Goal: Task Accomplishment & Management: Use online tool/utility

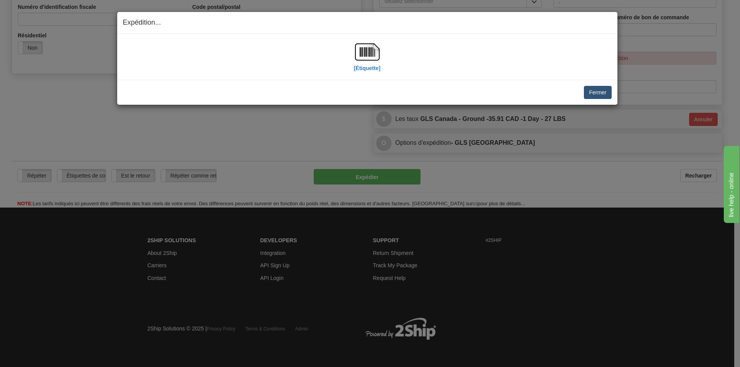
scroll to position [245, 0]
click at [593, 93] on button "Fermer" at bounding box center [597, 92] width 27 height 13
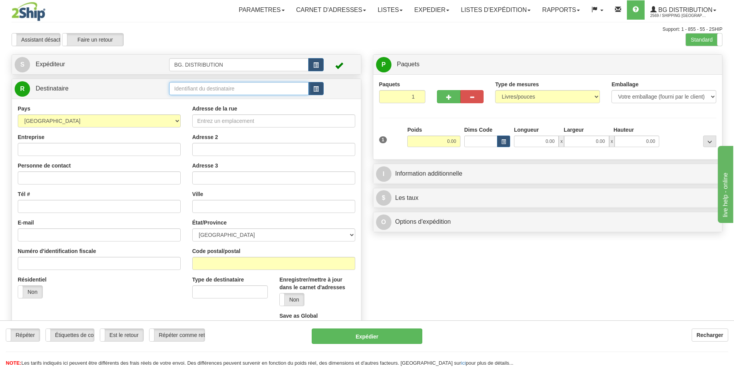
click at [200, 89] on input "text" at bounding box center [238, 88] width 139 height 13
type input "20148"
click button "Supprimer" at bounding box center [0, 0] width 0 height 0
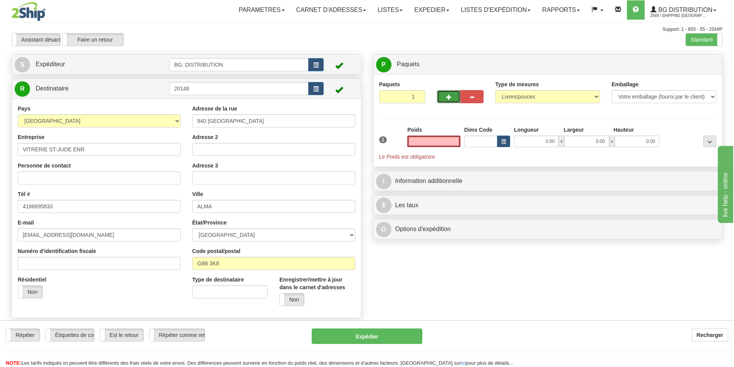
type input "0.00"
click at [443, 97] on button "button" at bounding box center [448, 96] width 23 height 13
click at [445, 96] on button "button" at bounding box center [448, 96] width 23 height 13
type input "3"
click at [690, 66] on span "Niveau du package" at bounding box center [695, 64] width 40 height 5
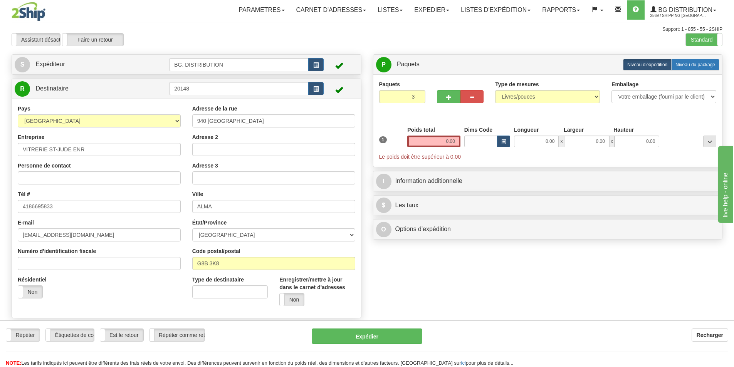
radio input "true"
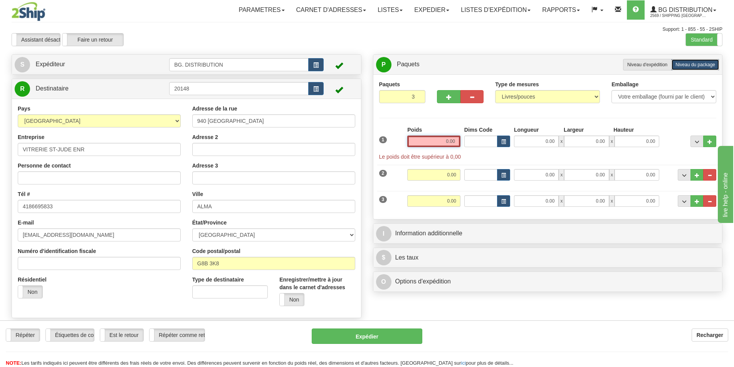
drag, startPoint x: 440, startPoint y: 141, endPoint x: 468, endPoint y: 143, distance: 28.5
click at [468, 143] on div "1 Poids 0.00 Dims Code 0.00" at bounding box center [547, 143] width 341 height 35
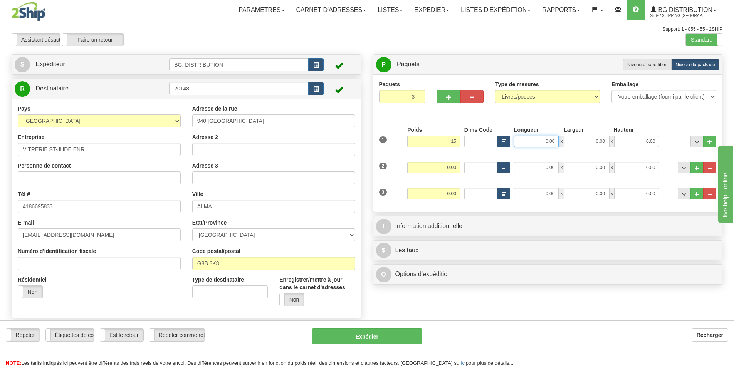
type input "15.00"
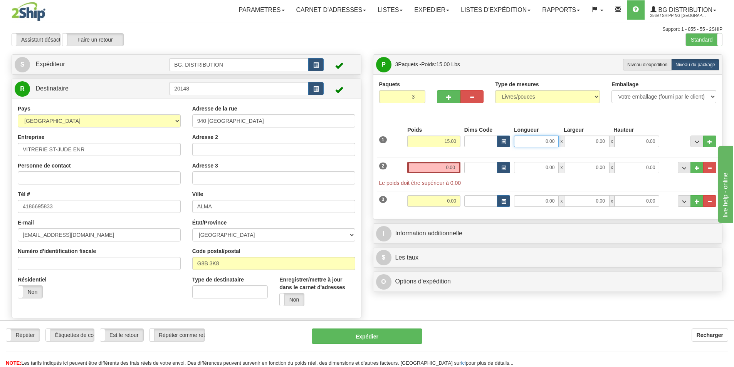
click at [544, 141] on input "0.00" at bounding box center [536, 142] width 45 height 12
type input "0.00"
drag, startPoint x: 434, startPoint y: 139, endPoint x: 463, endPoint y: 138, distance: 29.7
click at [460, 139] on input "15.00" at bounding box center [433, 142] width 53 height 12
type input "45.00"
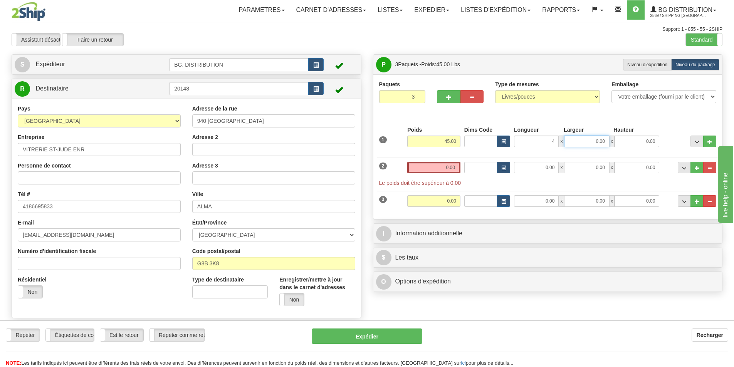
type input "4.00"
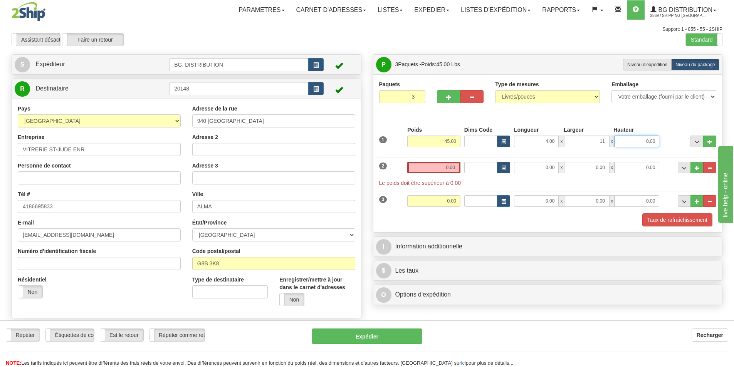
type input "11.00"
type input "15.00"
click at [433, 171] on input "0.00" at bounding box center [433, 168] width 53 height 12
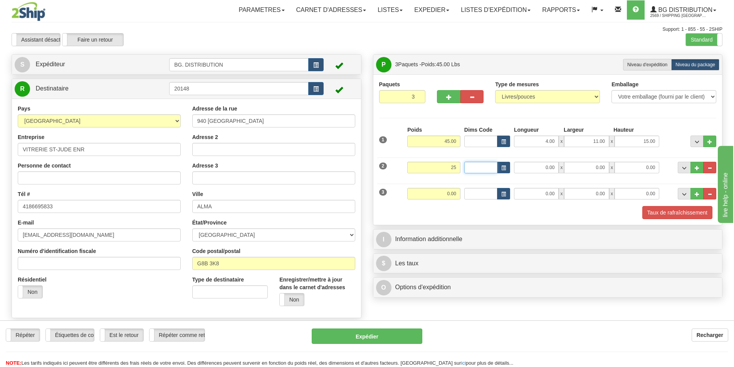
type input "25.00"
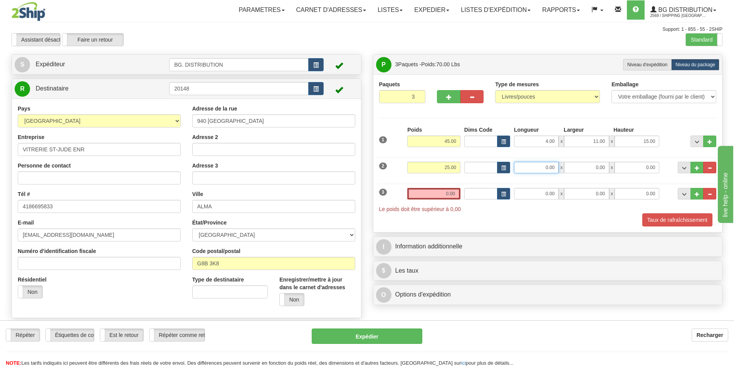
type input "1"
type input "8.00"
type input "11.00"
type input "15.00"
click at [438, 193] on input "0.00" at bounding box center [433, 194] width 53 height 12
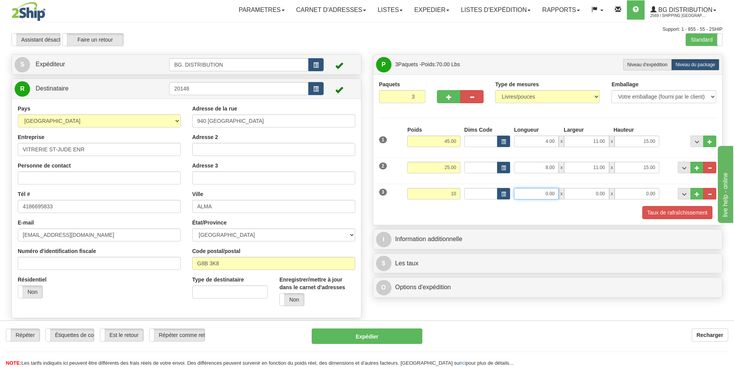
type input "10.00"
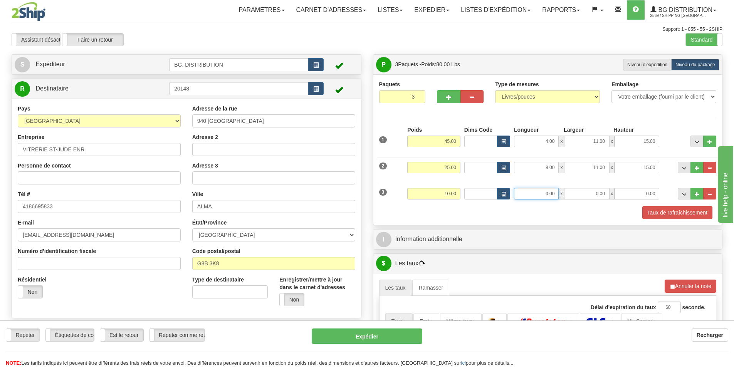
click at [532, 194] on input "0.00" at bounding box center [536, 194] width 45 height 12
type input "3.00"
type input "4.00"
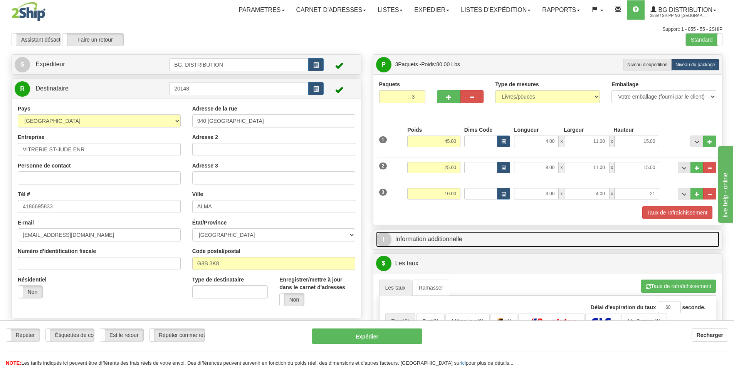
type input "21.00"
click at [458, 232] on link "I Information additionnelle" at bounding box center [548, 240] width 344 height 16
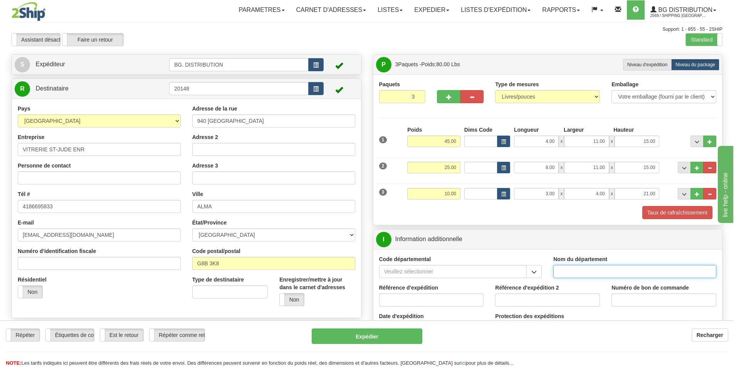
click at [583, 274] on input "Nom du département" at bounding box center [634, 271] width 163 height 13
type input "."
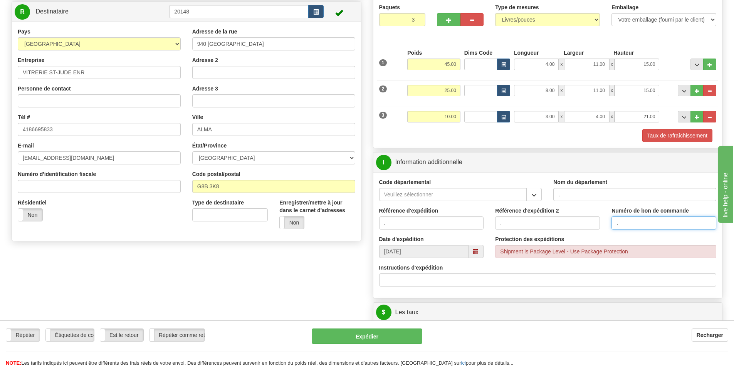
type input "."
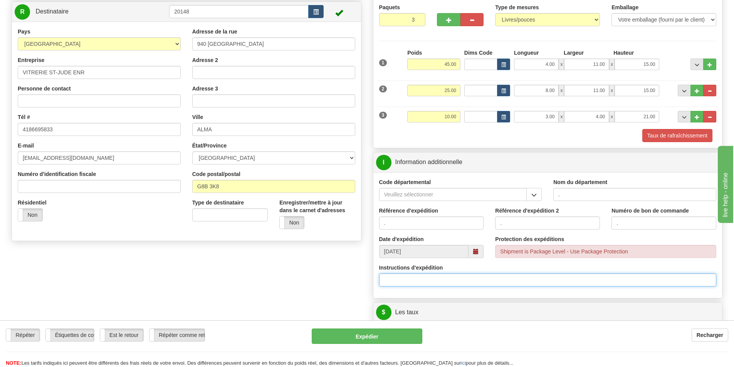
click at [441, 280] on input "Instructions d'expédition" at bounding box center [548, 280] width 338 height 13
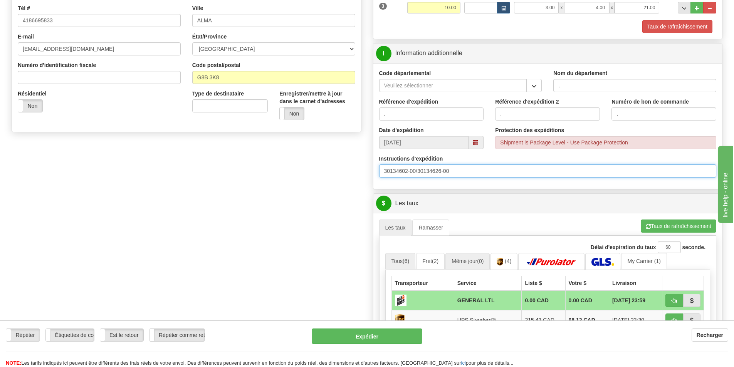
scroll to position [193, 0]
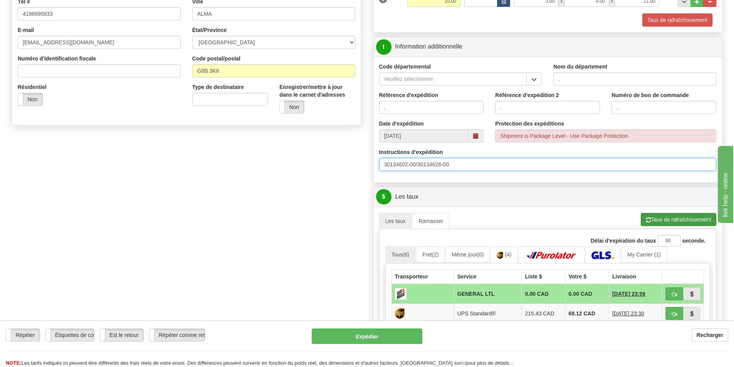
type input "30134602-00/30134626-00"
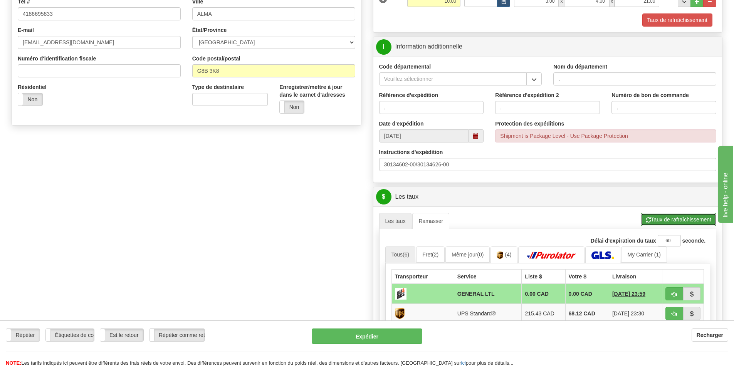
click at [652, 220] on button "Taux de rafraîchissement" at bounding box center [679, 219] width 76 height 13
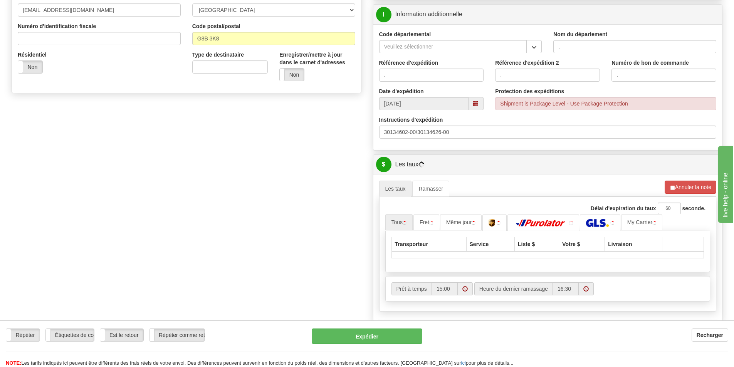
scroll to position [270, 0]
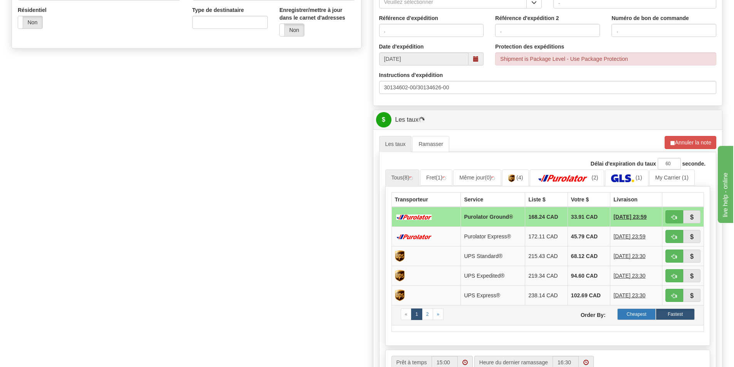
click at [635, 312] on label "Cheapest" at bounding box center [636, 315] width 39 height 12
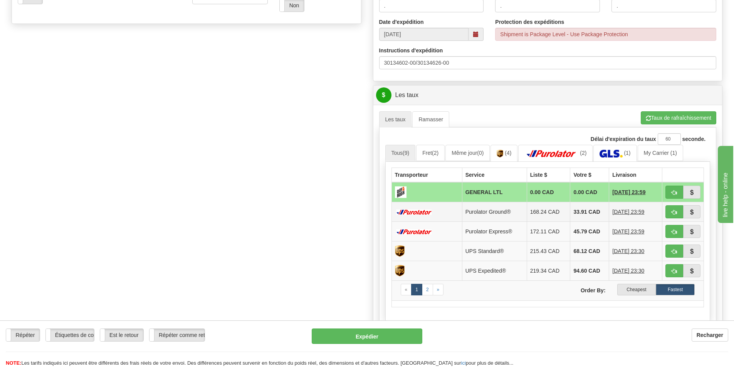
scroll to position [308, 0]
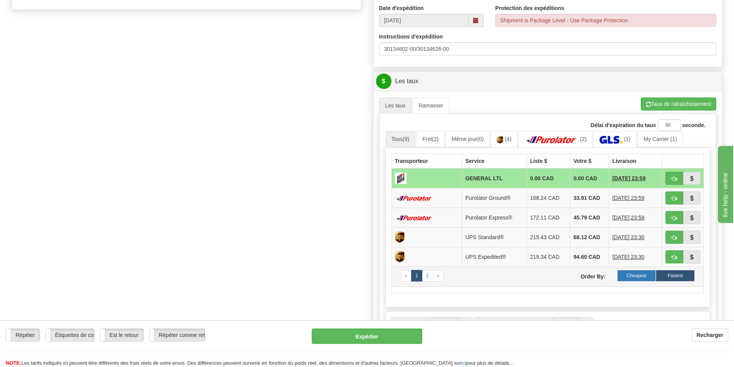
click at [635, 276] on label "Cheapest" at bounding box center [636, 276] width 39 height 12
click at [675, 178] on span "button" at bounding box center [674, 178] width 5 height 5
type input "260"
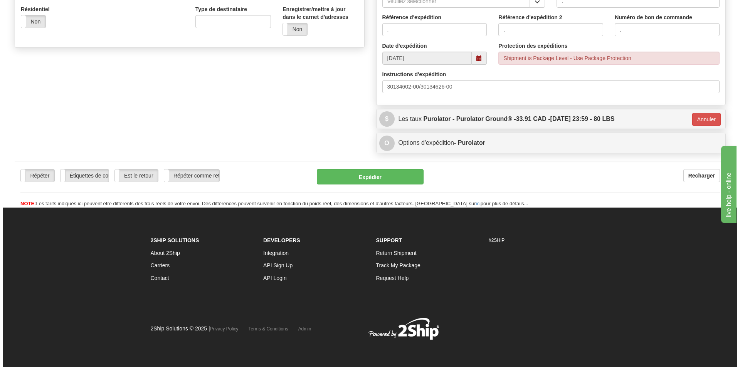
scroll to position [271, 0]
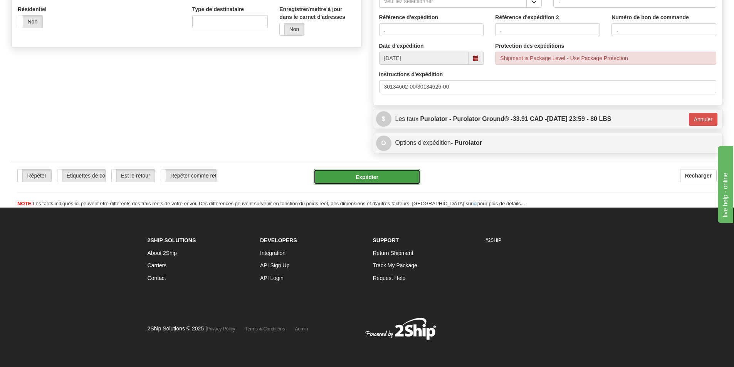
click at [383, 176] on button "Expédier" at bounding box center [367, 176] width 107 height 15
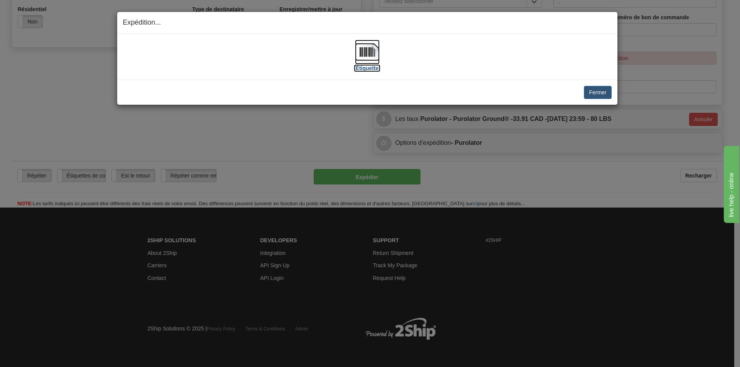
click at [363, 55] on img at bounding box center [367, 52] width 25 height 25
click at [589, 90] on button "Fermer" at bounding box center [597, 92] width 27 height 13
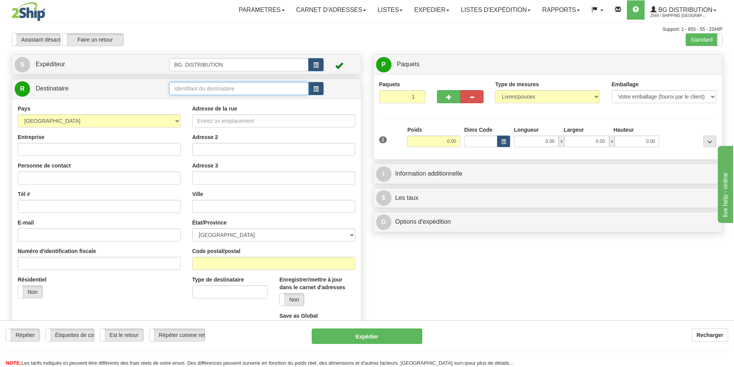
click at [207, 91] on input "text" at bounding box center [238, 88] width 139 height 13
type input "20127"
click button "Supprimer" at bounding box center [0, 0] width 0 height 0
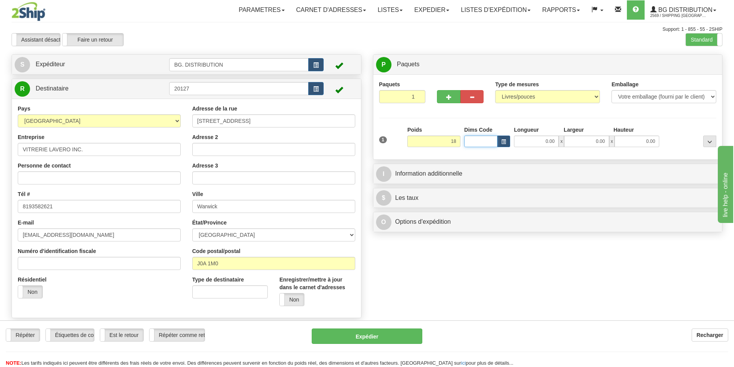
type input "18.00"
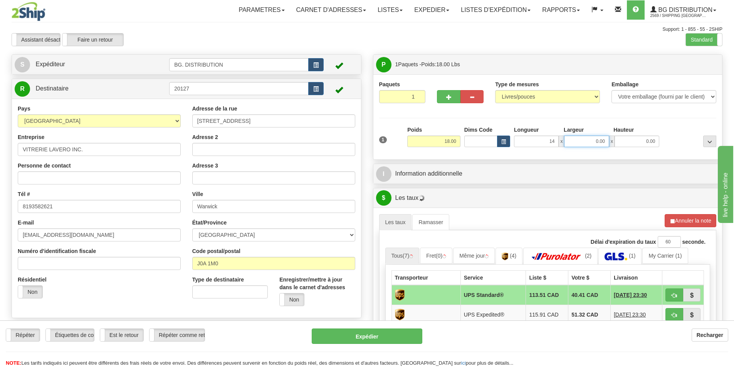
type input "14.00"
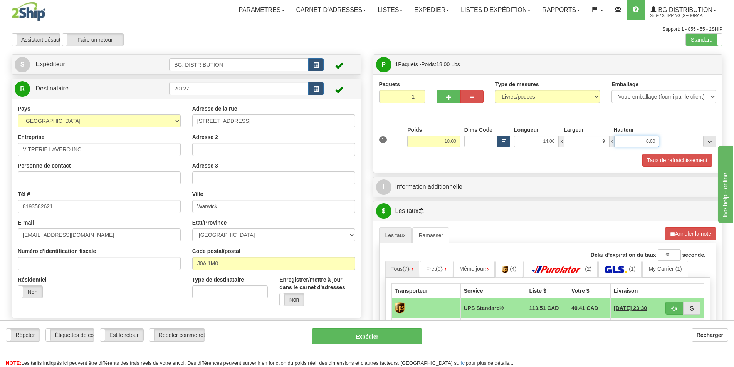
type input "9.00"
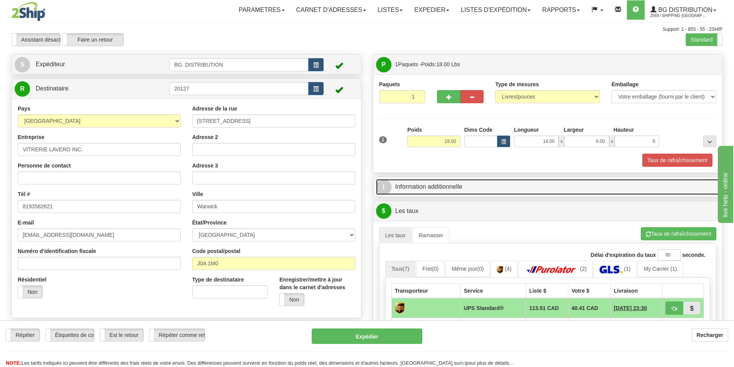
type input "6.00"
click at [417, 195] on link "I Information additionnelle" at bounding box center [548, 187] width 344 height 16
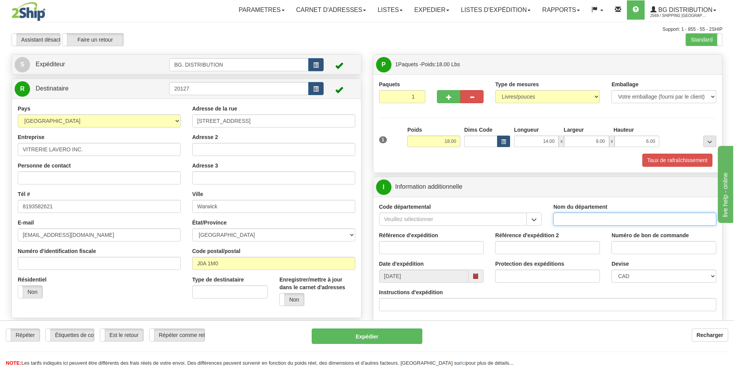
click at [568, 220] on input "Nom du département" at bounding box center [634, 219] width 163 height 13
type input "."
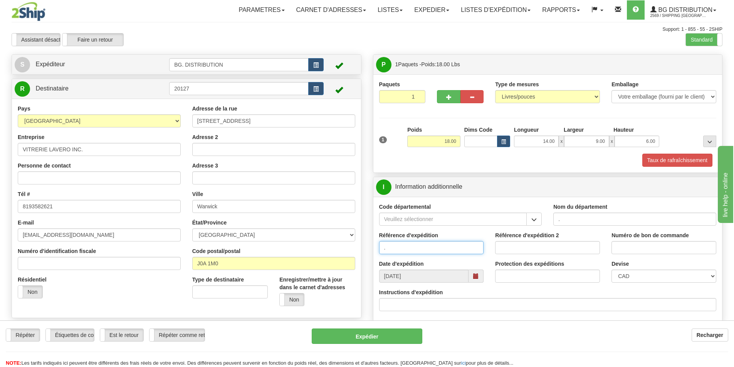
type input "."
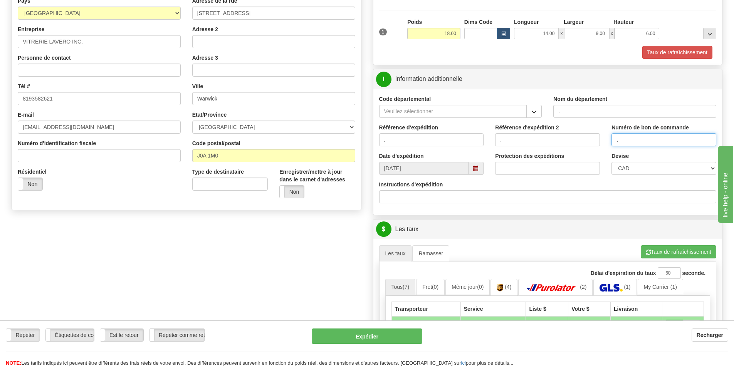
scroll to position [116, 0]
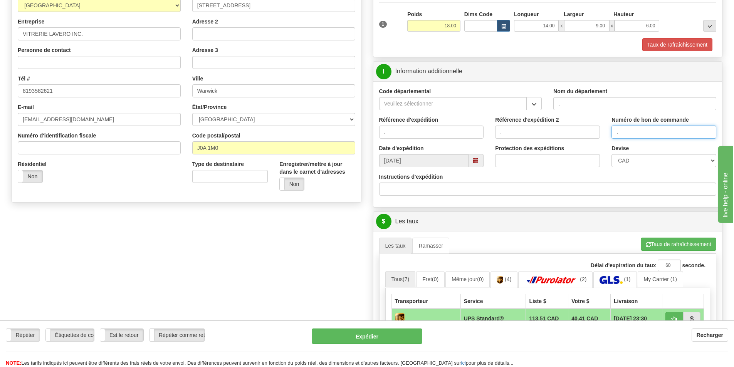
type input "."
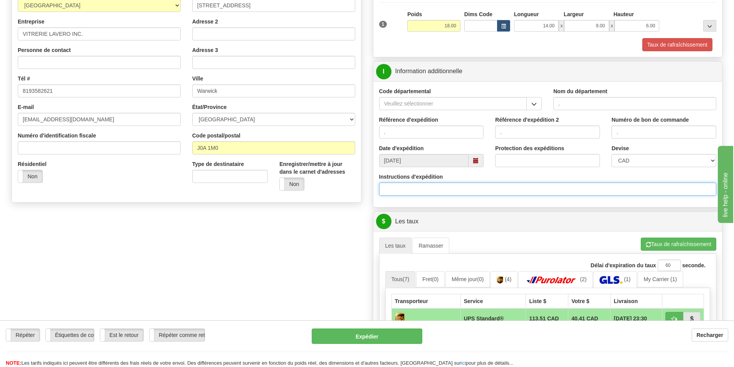
click at [437, 190] on input "Instructions d'expédition" at bounding box center [548, 189] width 338 height 13
type input "30134735-00 / 30134699-00"
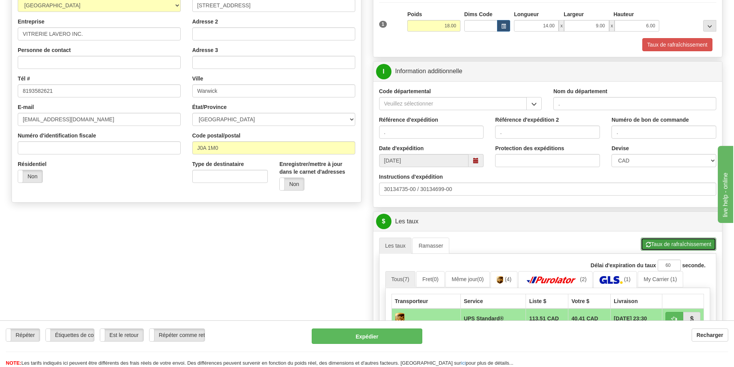
click at [675, 243] on button "Taux de rafraîchissement" at bounding box center [679, 244] width 76 height 13
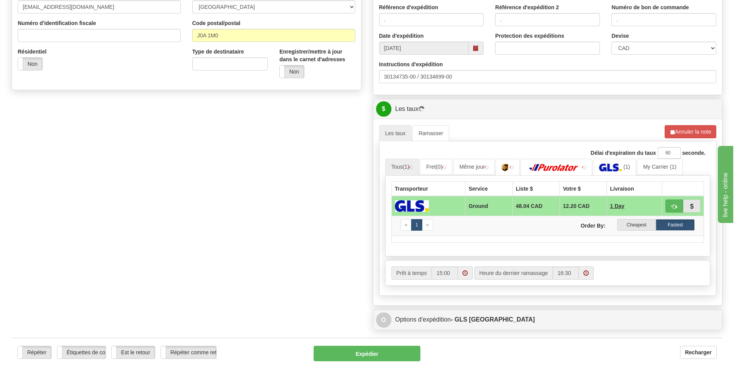
scroll to position [231, 0]
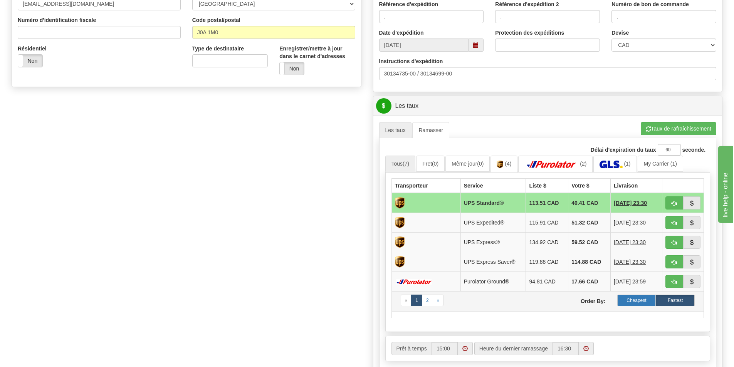
click at [630, 301] on label "Cheapest" at bounding box center [636, 301] width 39 height 12
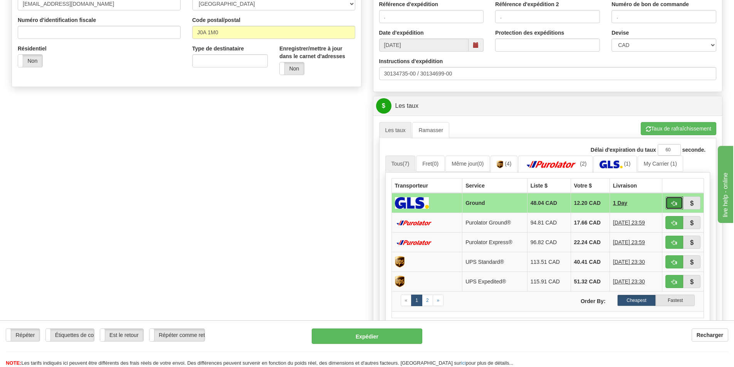
click at [674, 204] on span "button" at bounding box center [674, 203] width 5 height 5
type input "1"
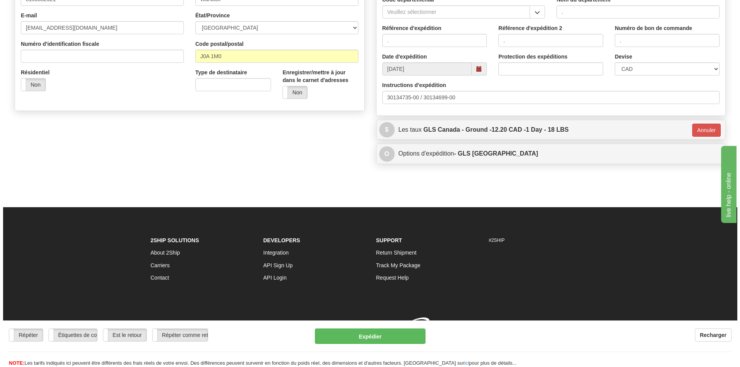
scroll to position [218, 0]
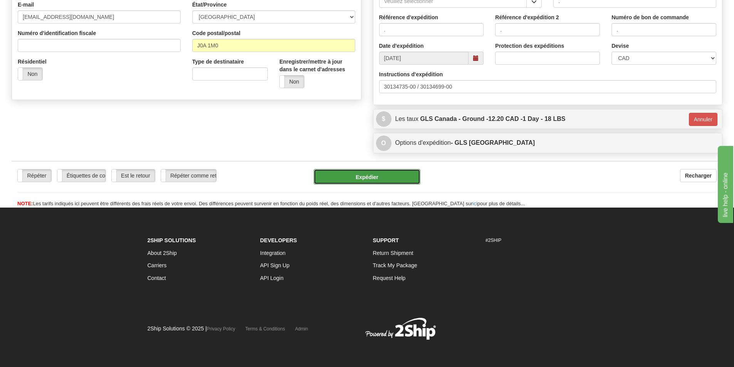
click at [343, 170] on button "Expédier" at bounding box center [367, 176] width 107 height 15
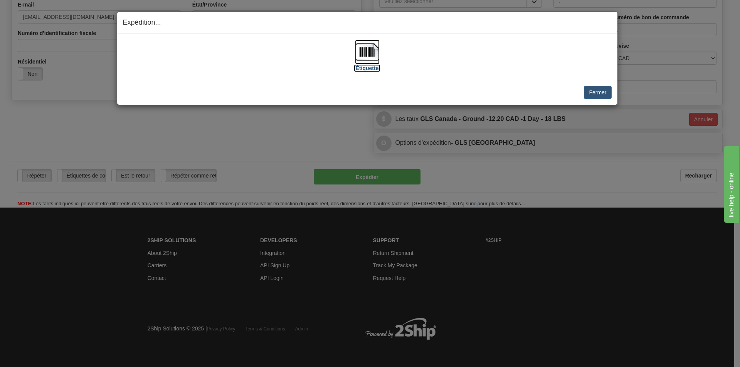
click at [364, 55] on img at bounding box center [367, 52] width 25 height 25
